Goal: Task Accomplishment & Management: Use online tool/utility

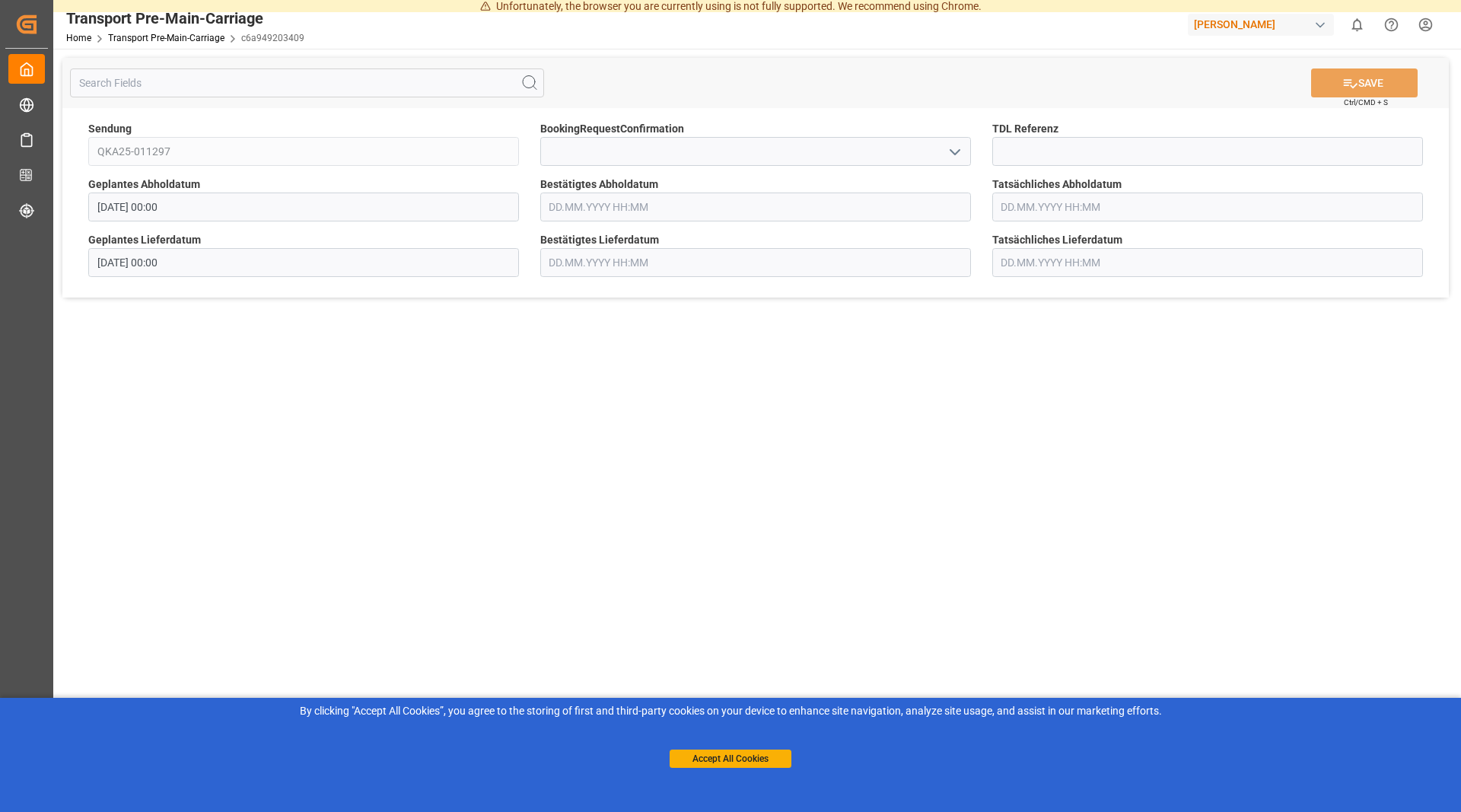
click at [672, 219] on input "text" at bounding box center [755, 207] width 431 height 29
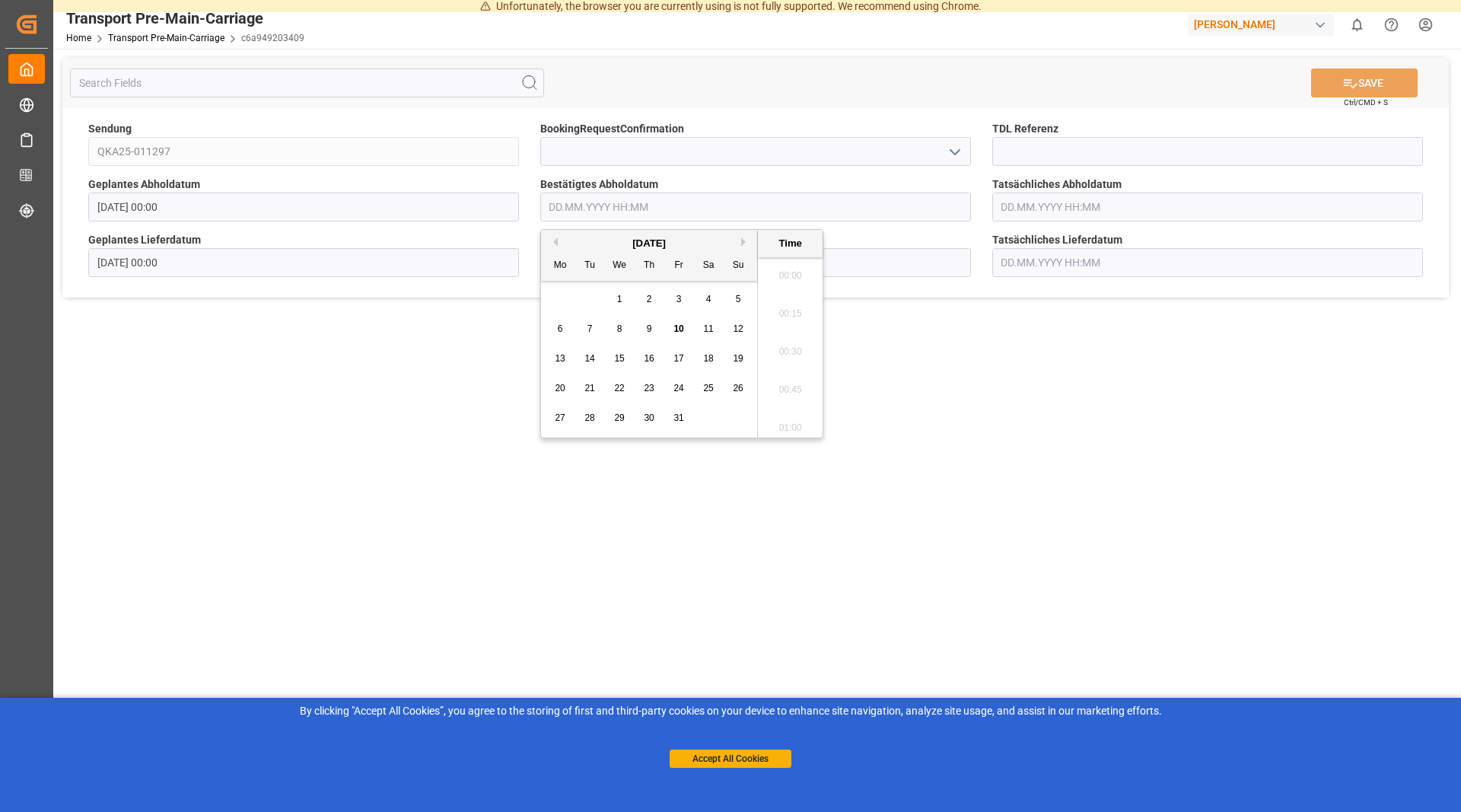
scroll to position [2173, 0]
click at [561, 356] on span "13" at bounding box center [559, 357] width 9 height 10
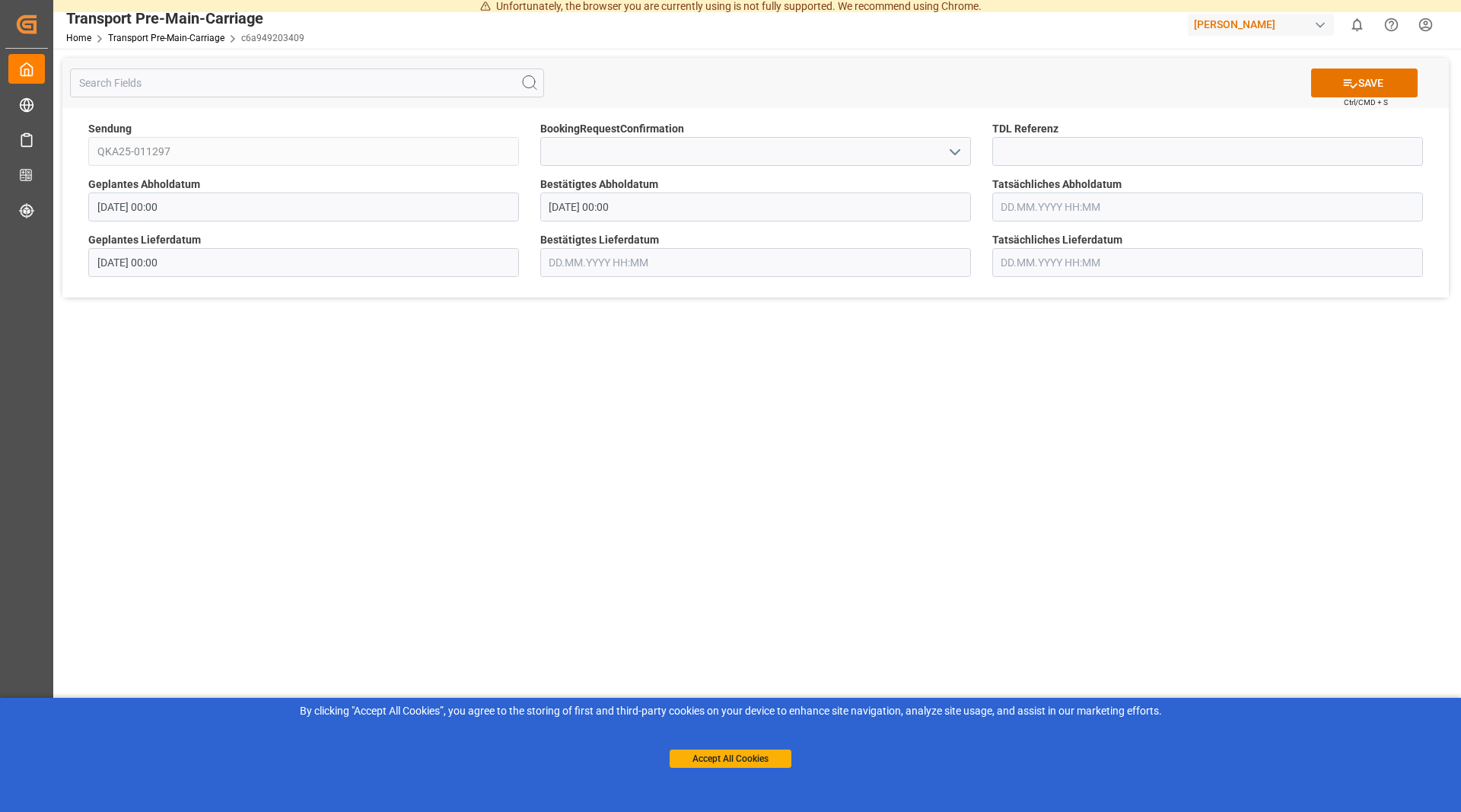
click at [1204, 459] on main "SAVE Ctrl/CMD + S Sendung QKA25-011297 BookingRequestConfirmation TDL Referenz …" at bounding box center [755, 426] width 1404 height 754
click at [628, 218] on input "[DATE] 00:00" at bounding box center [755, 207] width 431 height 29
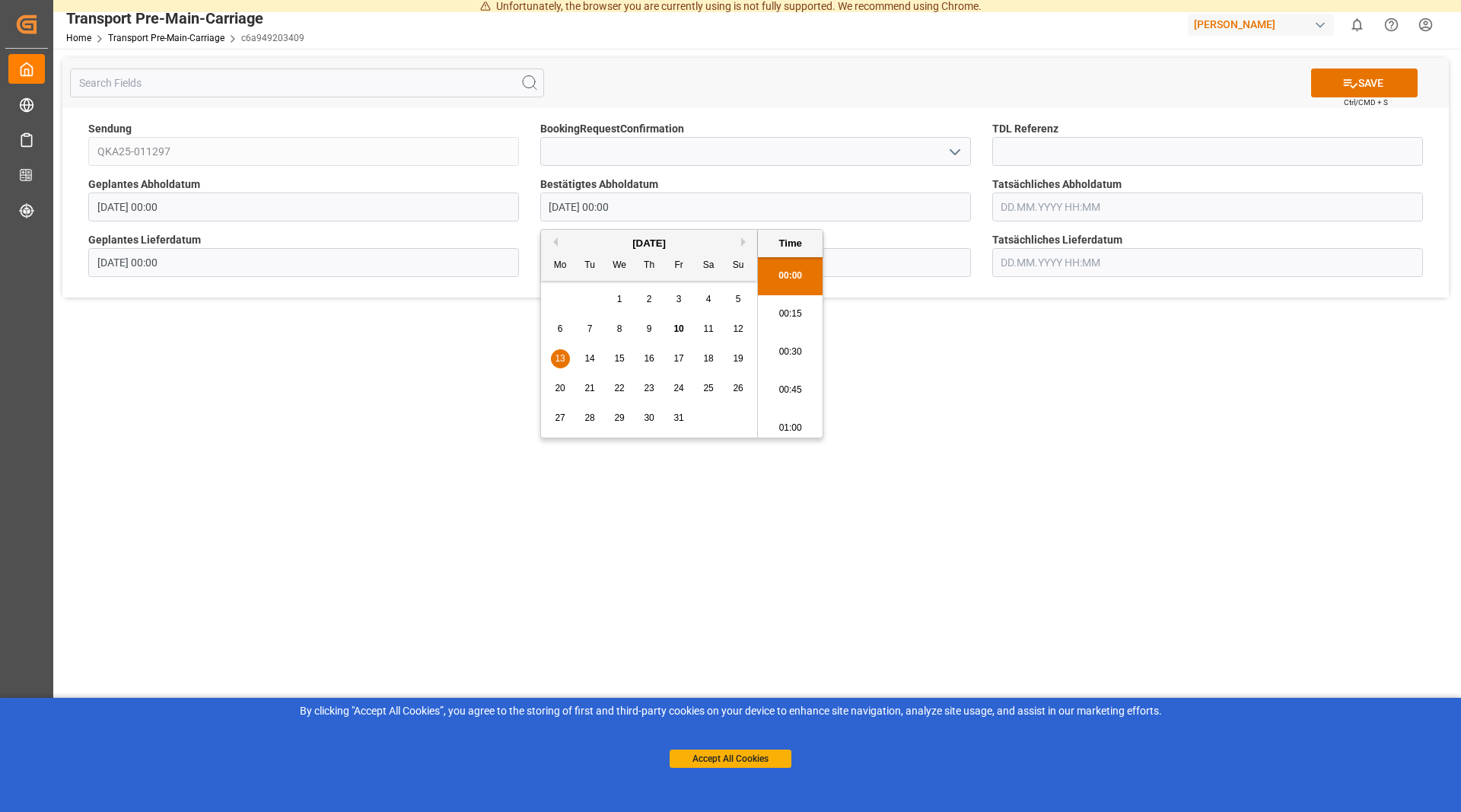
click at [651, 364] on span "16" at bounding box center [649, 357] width 9 height 10
type input "[DATE] 00:00"
click at [1055, 461] on main "SAVE Ctrl/CMD + S Sendung QKA25-011297 BookingRequestConfirmation TDL Referenz …" at bounding box center [755, 426] width 1404 height 754
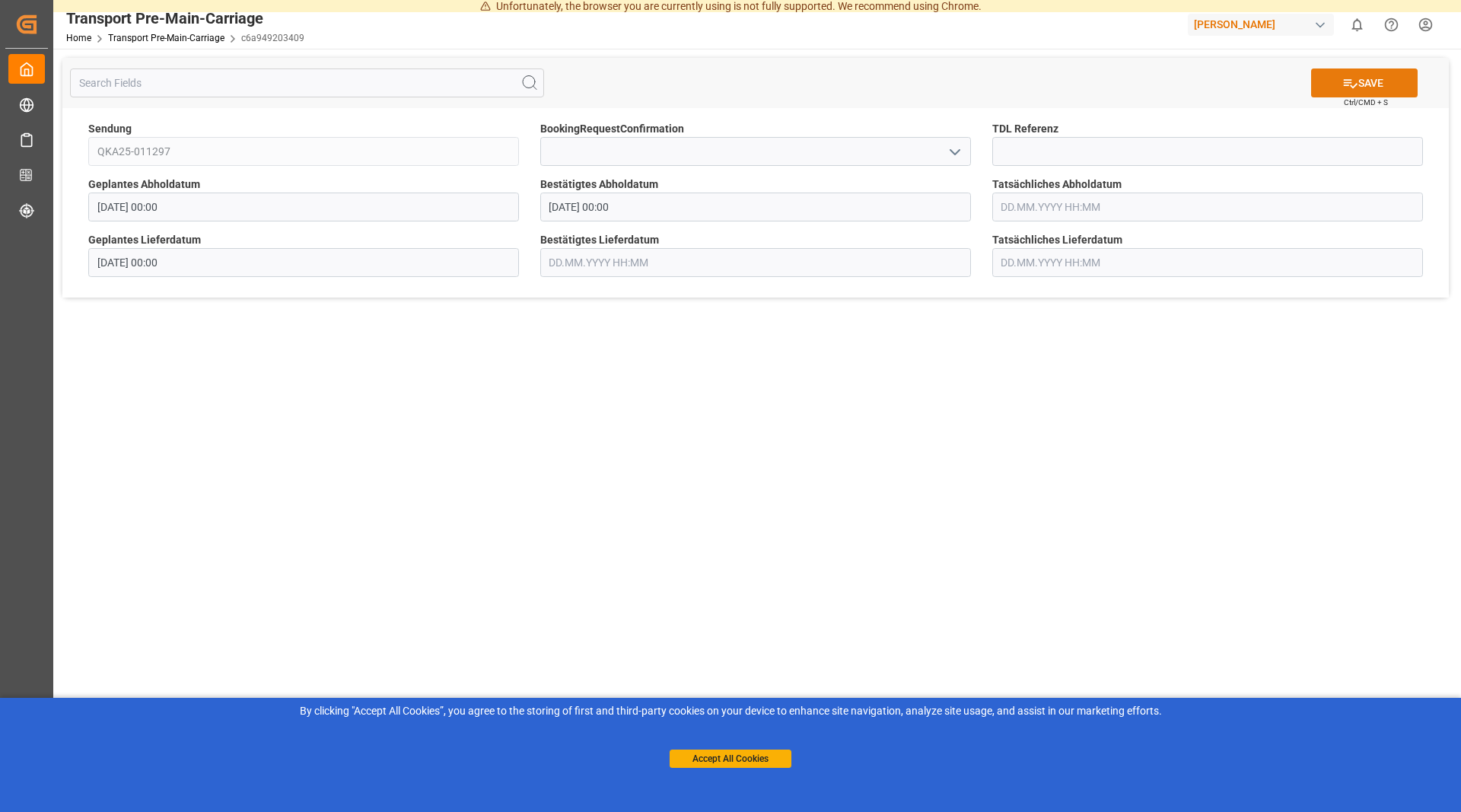
click at [1377, 87] on button "SAVE" at bounding box center [1364, 83] width 107 height 29
